Goal: Answer question/provide support

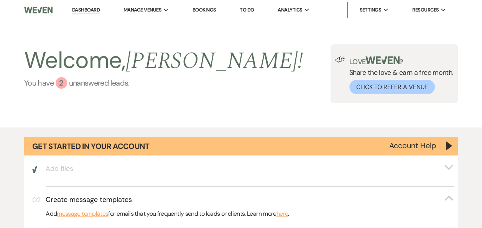
click at [87, 84] on link "You have 2 unanswered lead s ." at bounding box center [163, 83] width 279 height 12
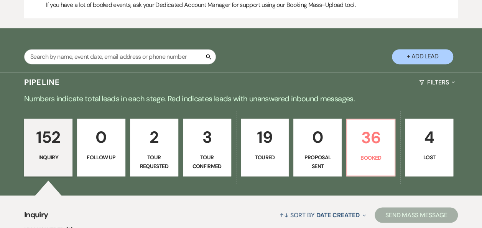
scroll to position [555, 0]
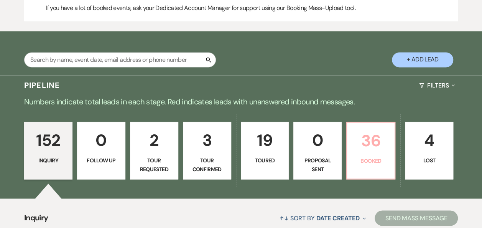
click at [368, 147] on p "36" at bounding box center [371, 141] width 38 height 26
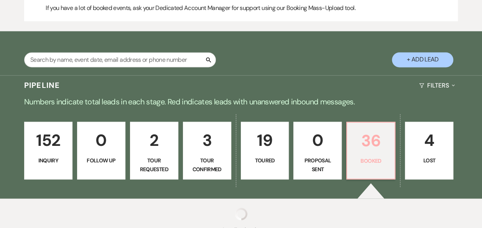
click at [374, 148] on p "36" at bounding box center [371, 141] width 38 height 26
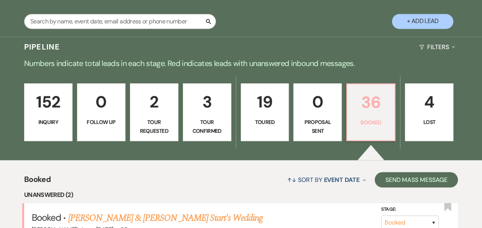
scroll to position [718, 0]
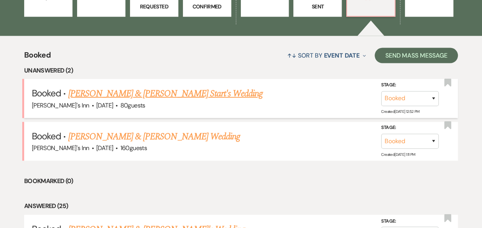
click at [152, 88] on link "[PERSON_NAME] & [PERSON_NAME] Start's Wedding" at bounding box center [165, 93] width 195 height 14
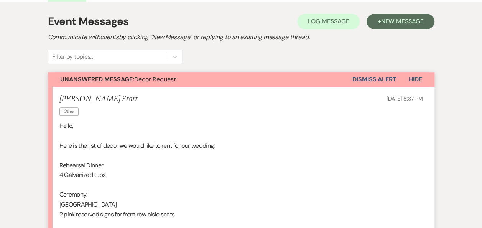
scroll to position [145, 0]
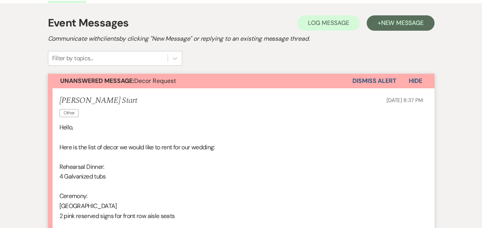
click at [373, 80] on button "Dismiss Alert" at bounding box center [375, 81] width 44 height 15
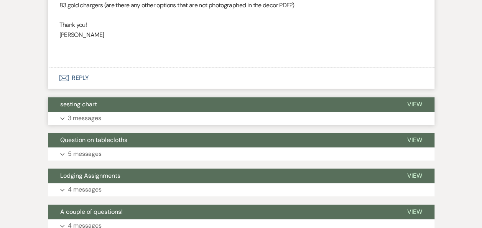
click at [317, 116] on button "Expand 3 messages" at bounding box center [241, 118] width 387 height 13
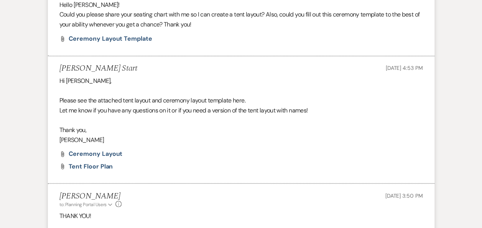
scroll to position [564, 0]
click at [97, 165] on span "Tent Floor Plan" at bounding box center [91, 166] width 45 height 8
